Goal: Find specific page/section: Find specific page/section

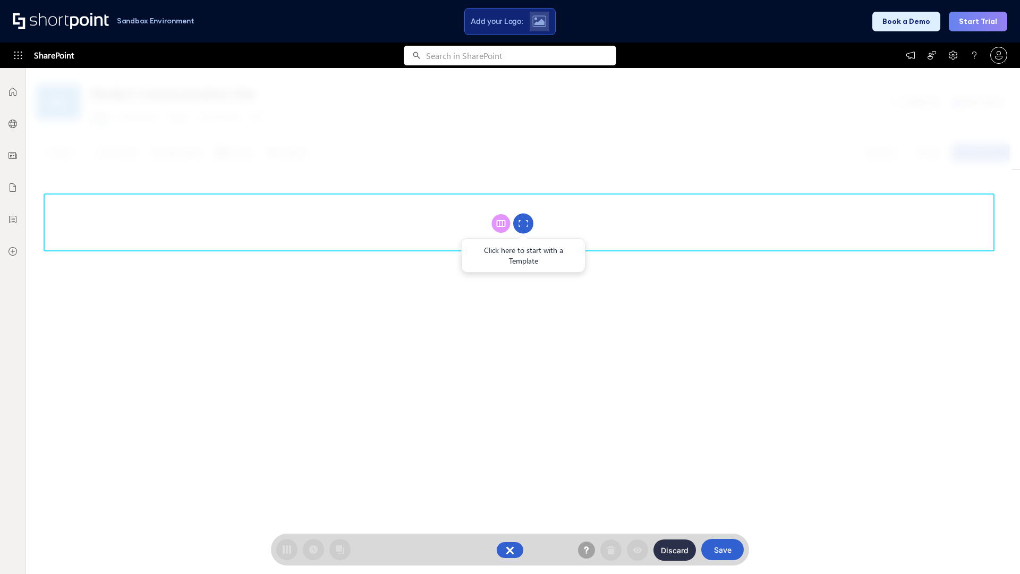
click at [523, 223] on circle at bounding box center [523, 224] width 20 height 20
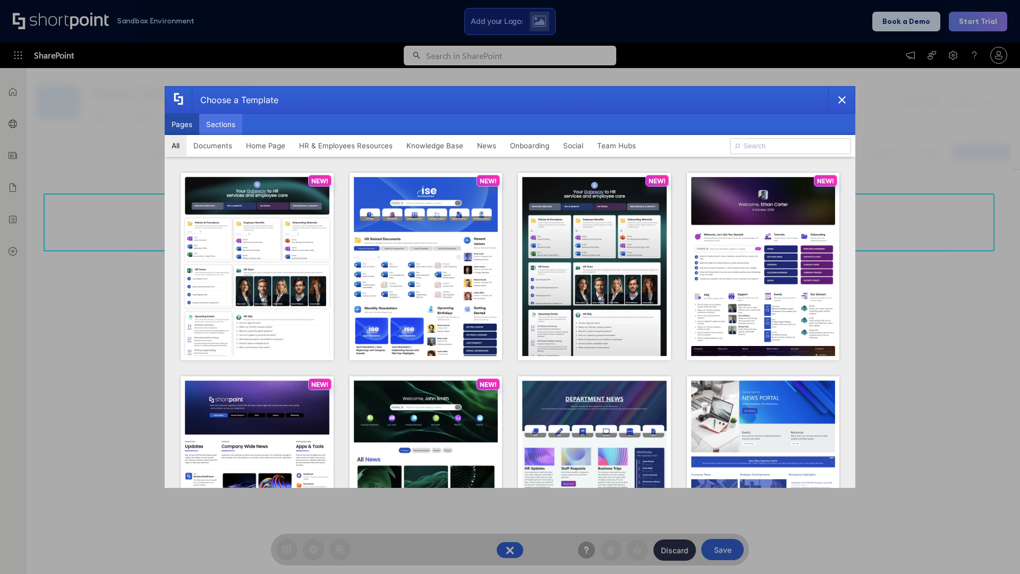
click at [221, 124] on button "Sections" at bounding box center [220, 124] width 43 height 21
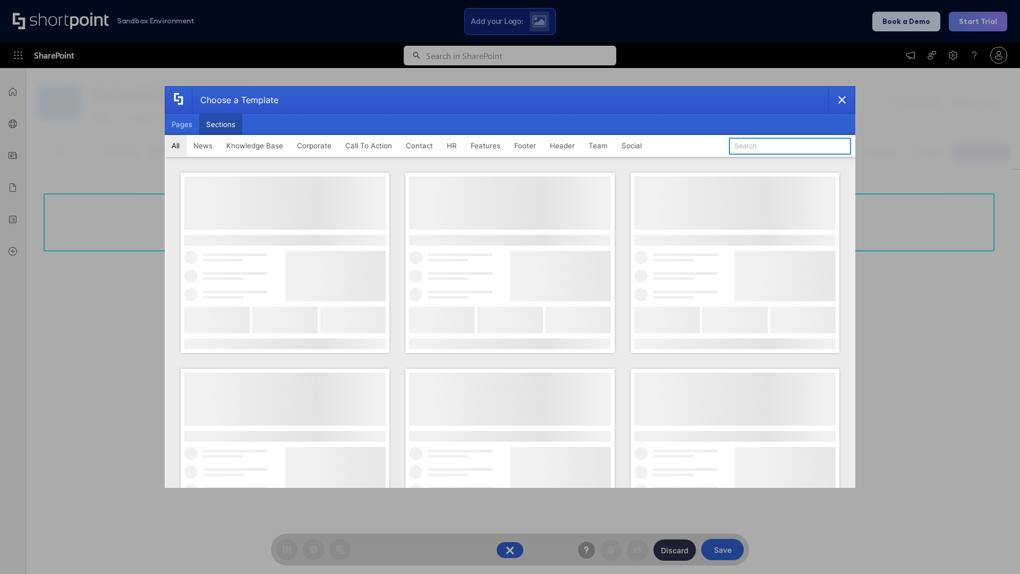
type input "Team Dashboard 1"
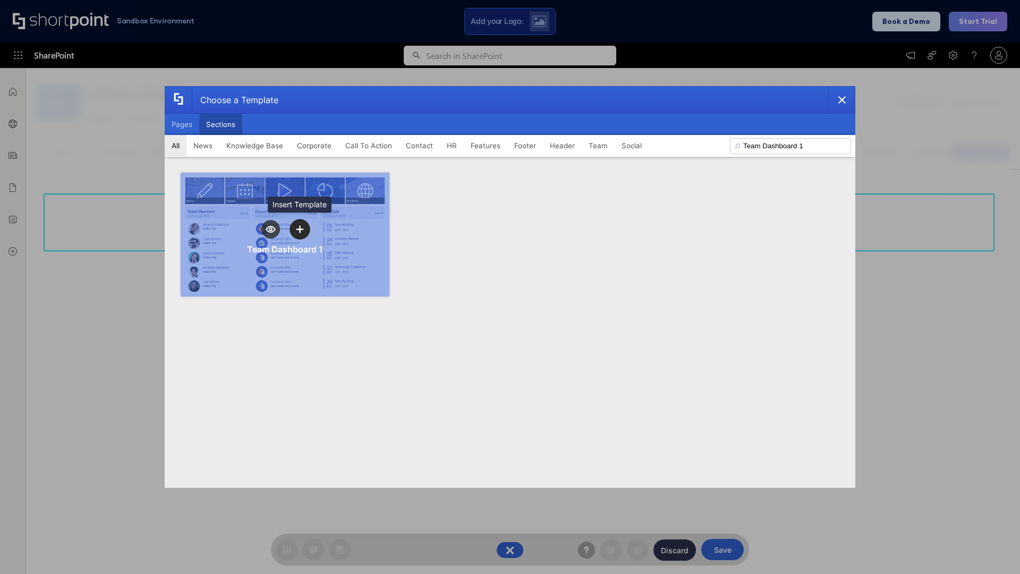
click at [300, 229] on icon "template selector" at bounding box center [299, 228] width 7 height 7
